Goal: Task Accomplishment & Management: Manage account settings

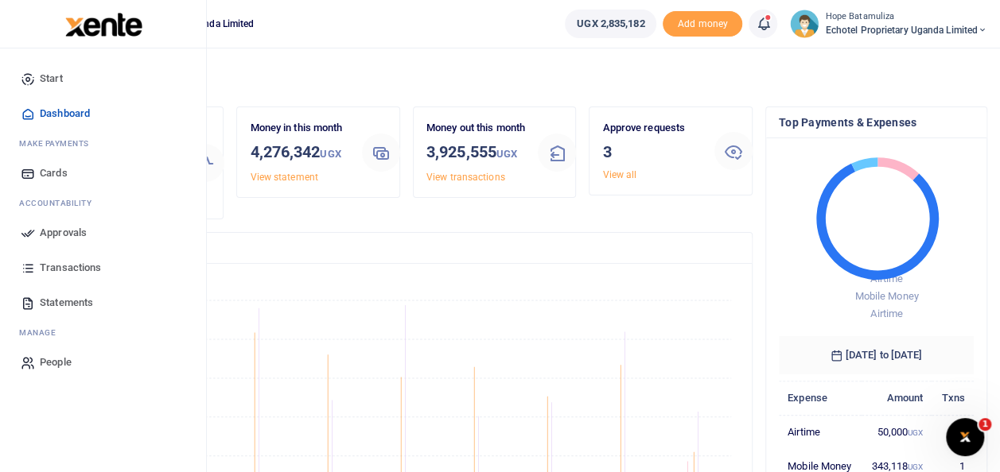
click at [59, 225] on span "Approvals" at bounding box center [63, 233] width 47 height 16
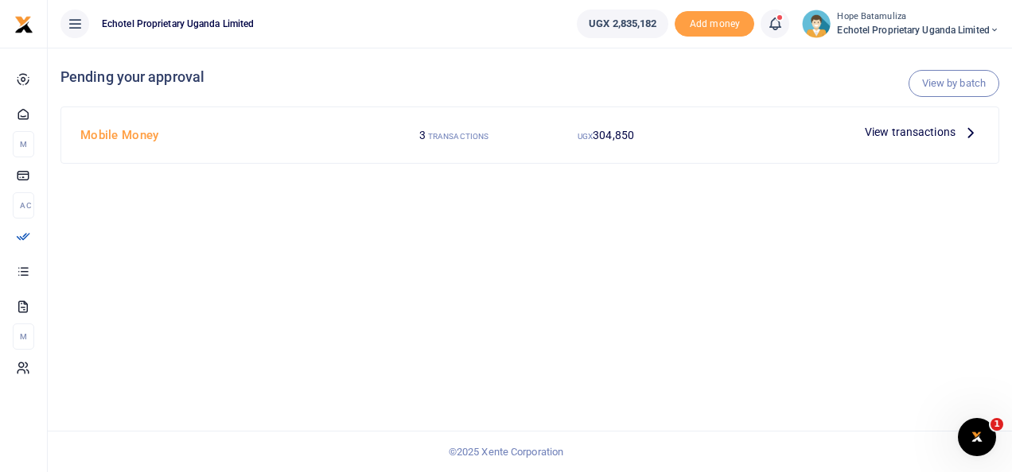
click at [975, 129] on icon at bounding box center [970, 131] width 17 height 17
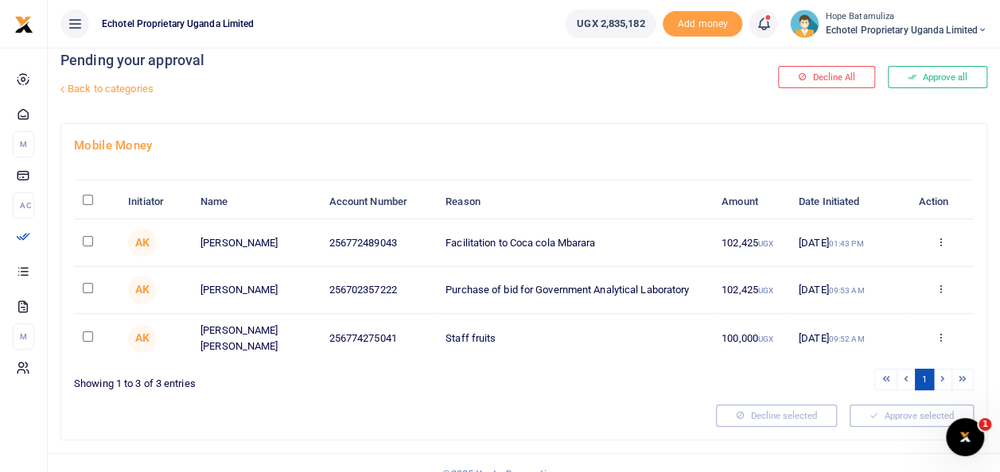
scroll to position [33, 0]
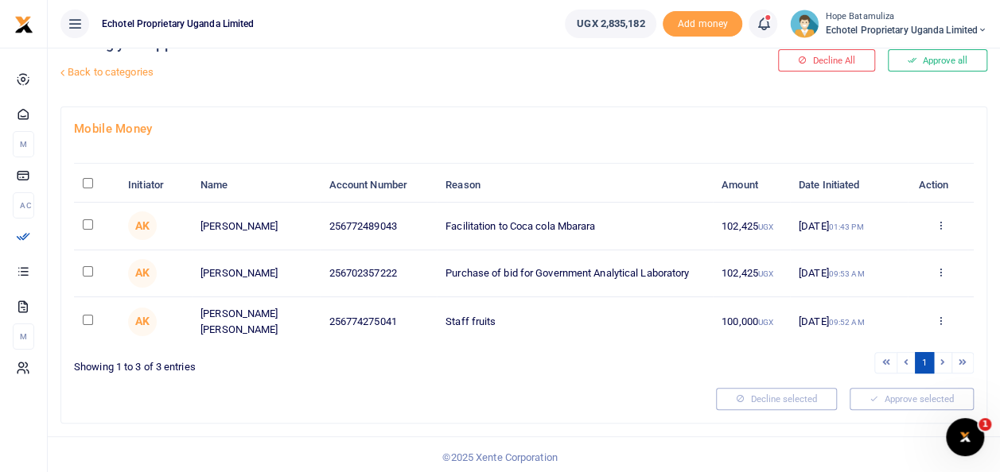
click at [86, 220] on input "checkbox" at bounding box center [88, 225] width 10 height 10
checkbox input "true"
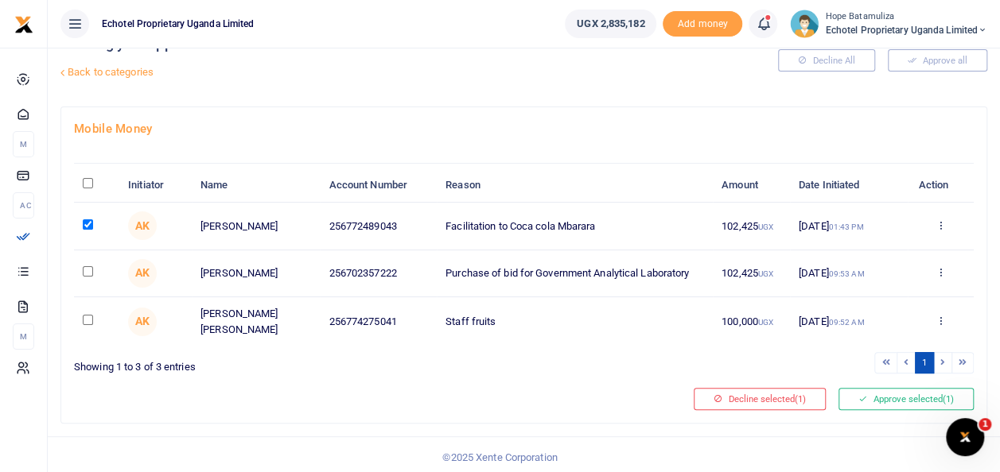
drag, startPoint x: 87, startPoint y: 260, endPoint x: 86, endPoint y: 274, distance: 13.5
click at [87, 264] on td at bounding box center [96, 274] width 45 height 47
click at [86, 274] on input "checkbox" at bounding box center [88, 271] width 10 height 10
checkbox input "true"
click at [86, 315] on input "checkbox" at bounding box center [88, 320] width 10 height 10
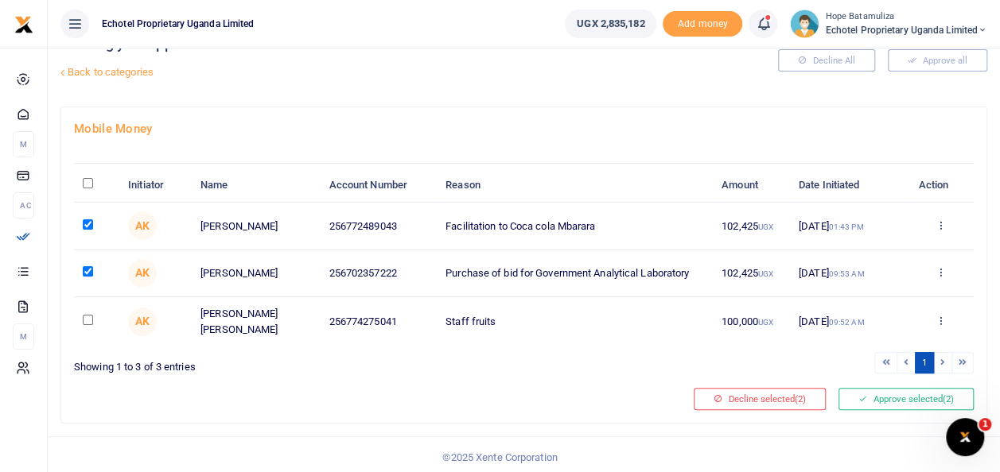
checkbox input "true"
click at [894, 391] on button "Approve selected (3)" at bounding box center [905, 399] width 135 height 22
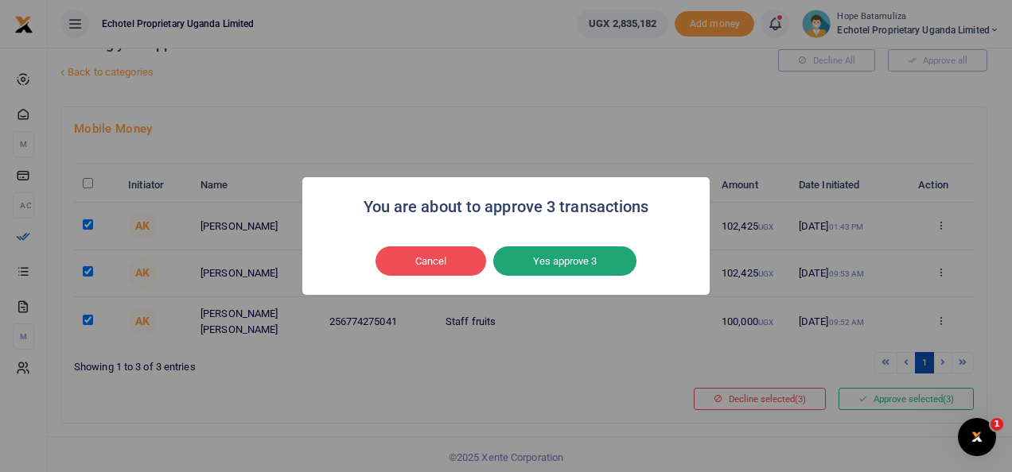
click at [579, 258] on button "Yes approve 3" at bounding box center [564, 262] width 143 height 30
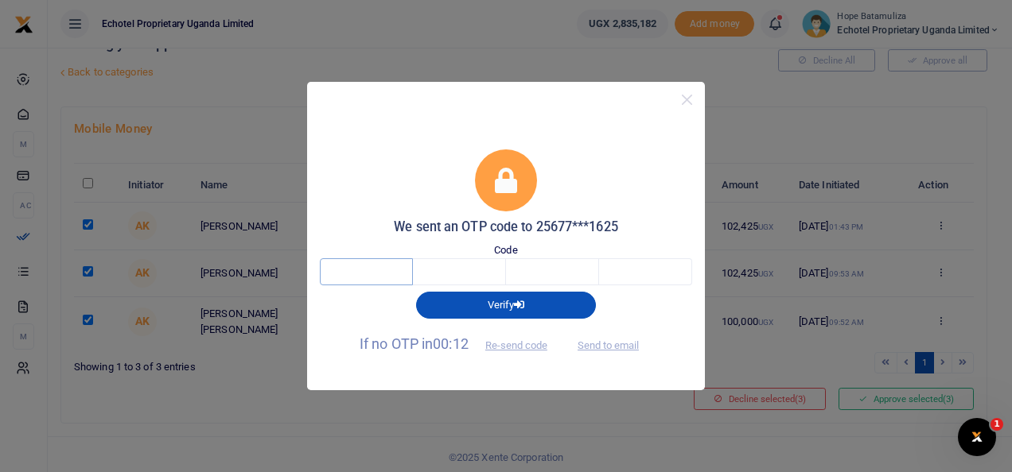
click at [368, 270] on input "text" at bounding box center [366, 271] width 93 height 27
type input "4"
type input "0"
type input "6"
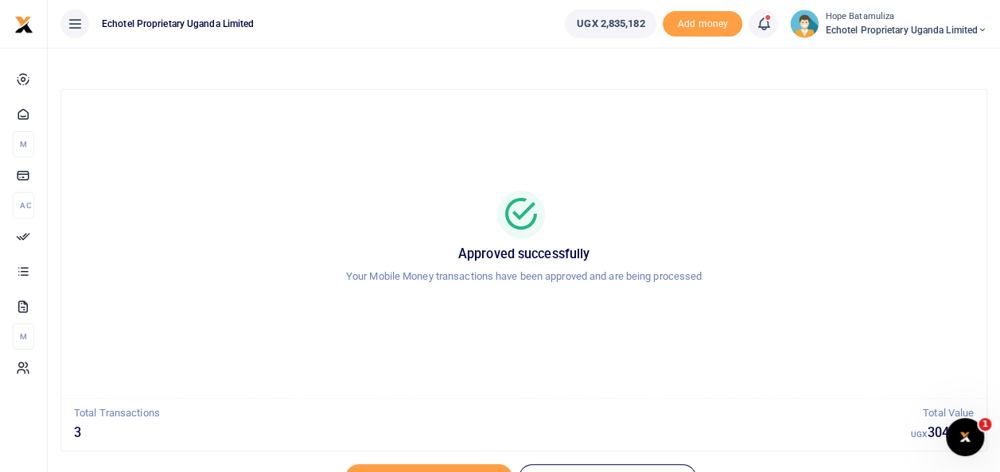
click at [980, 27] on icon at bounding box center [982, 30] width 10 height 11
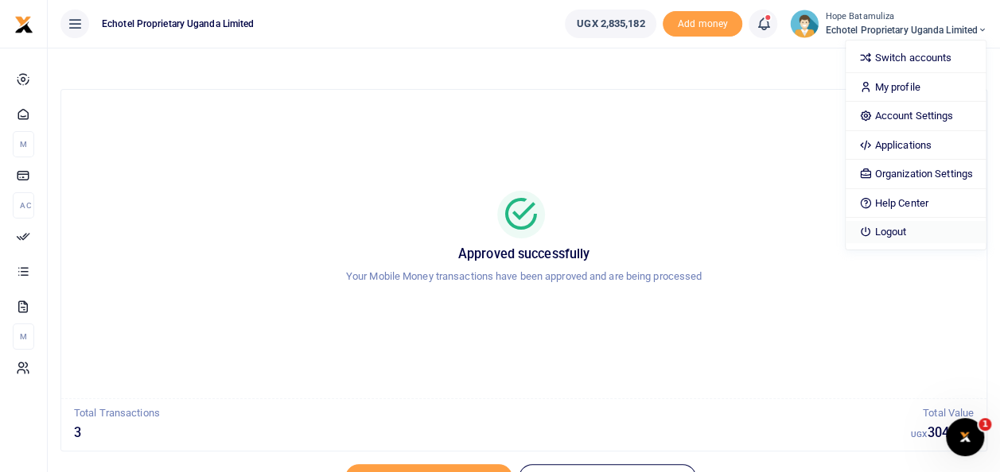
click at [908, 228] on link "Logout" at bounding box center [914, 232] width 139 height 22
